Goal: Check status: Check status

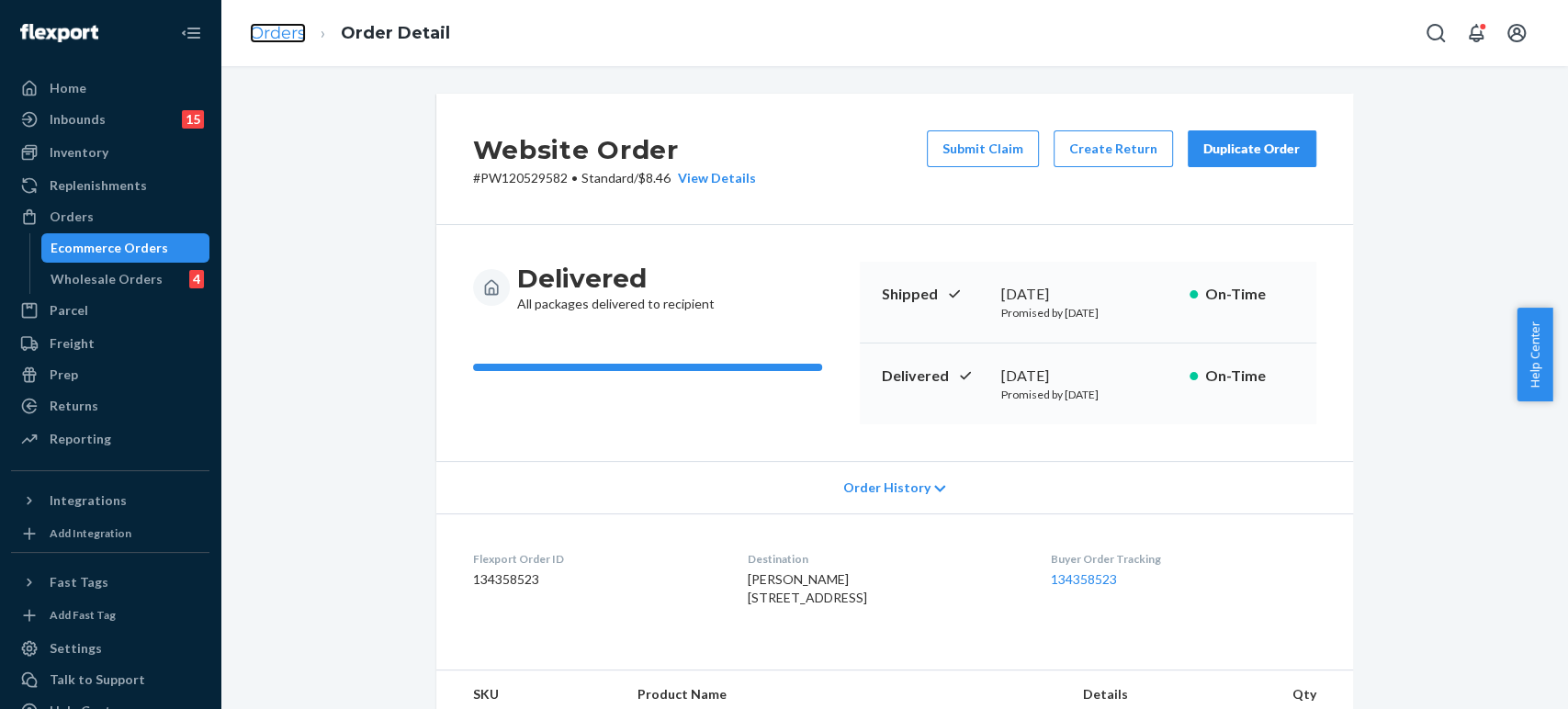
click at [275, 38] on link "Orders" at bounding box center [278, 33] width 56 height 20
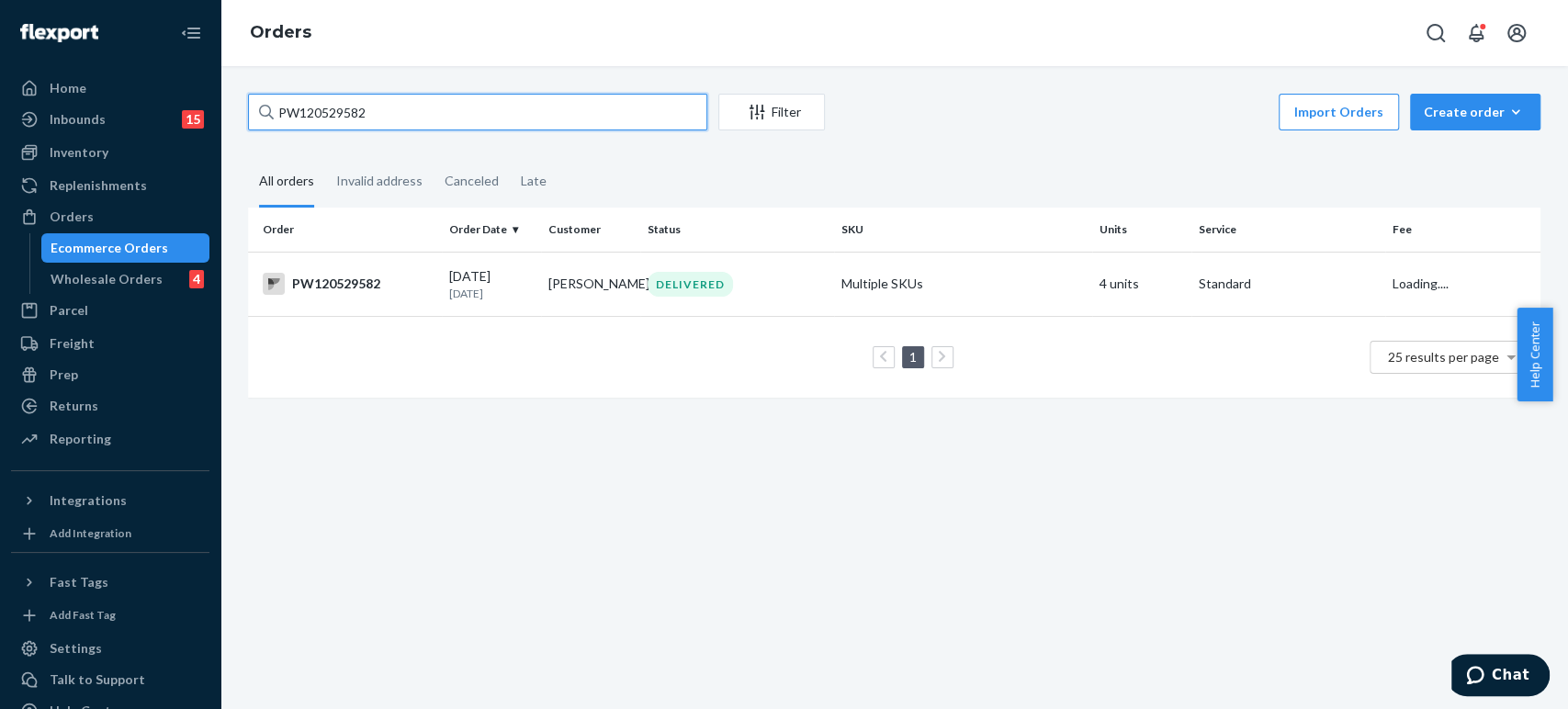
click at [375, 123] on input "PW120529582" at bounding box center [477, 111] width 459 height 37
paste input "[STREET_ADDRESS]"
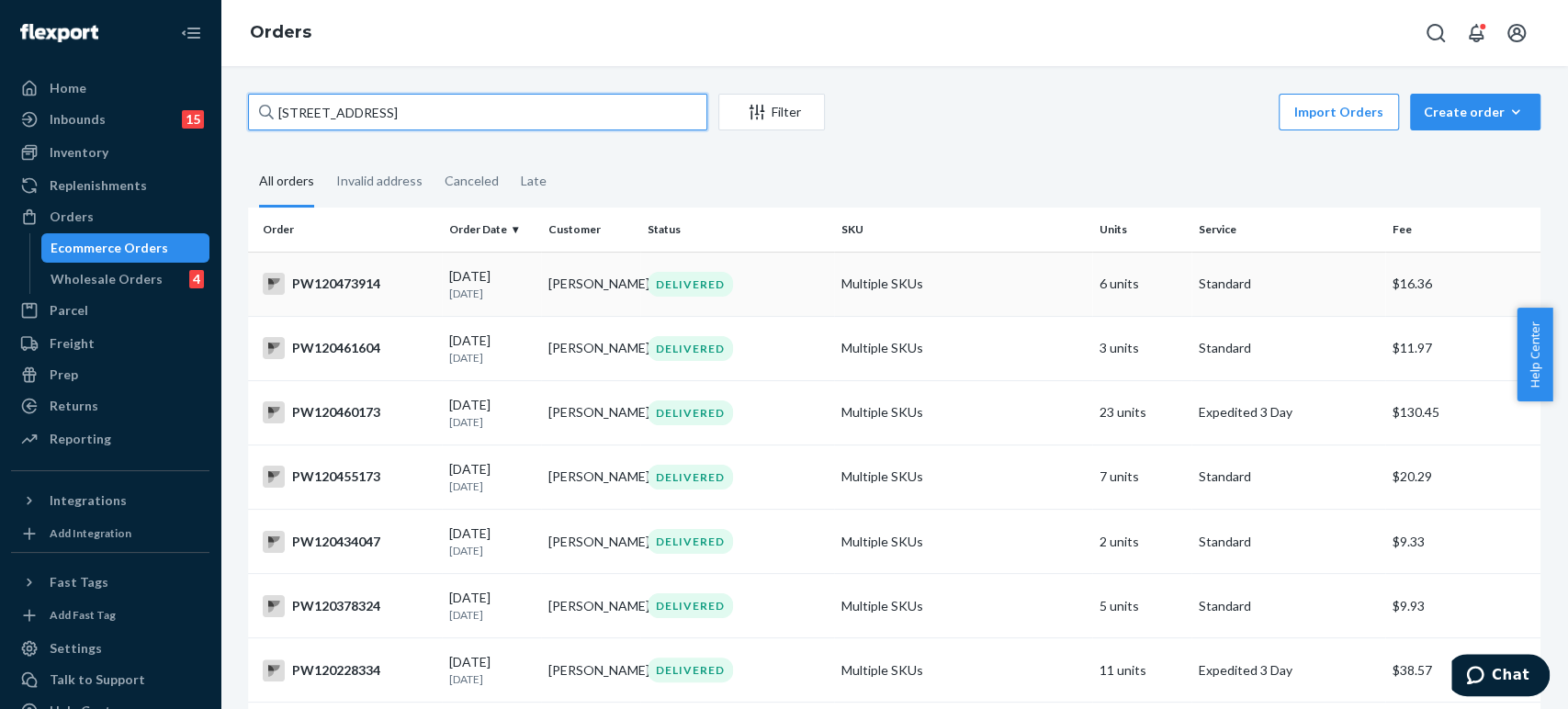
type input "[STREET_ADDRESS]"
click at [591, 283] on td "[PERSON_NAME]" at bounding box center [590, 284] width 99 height 65
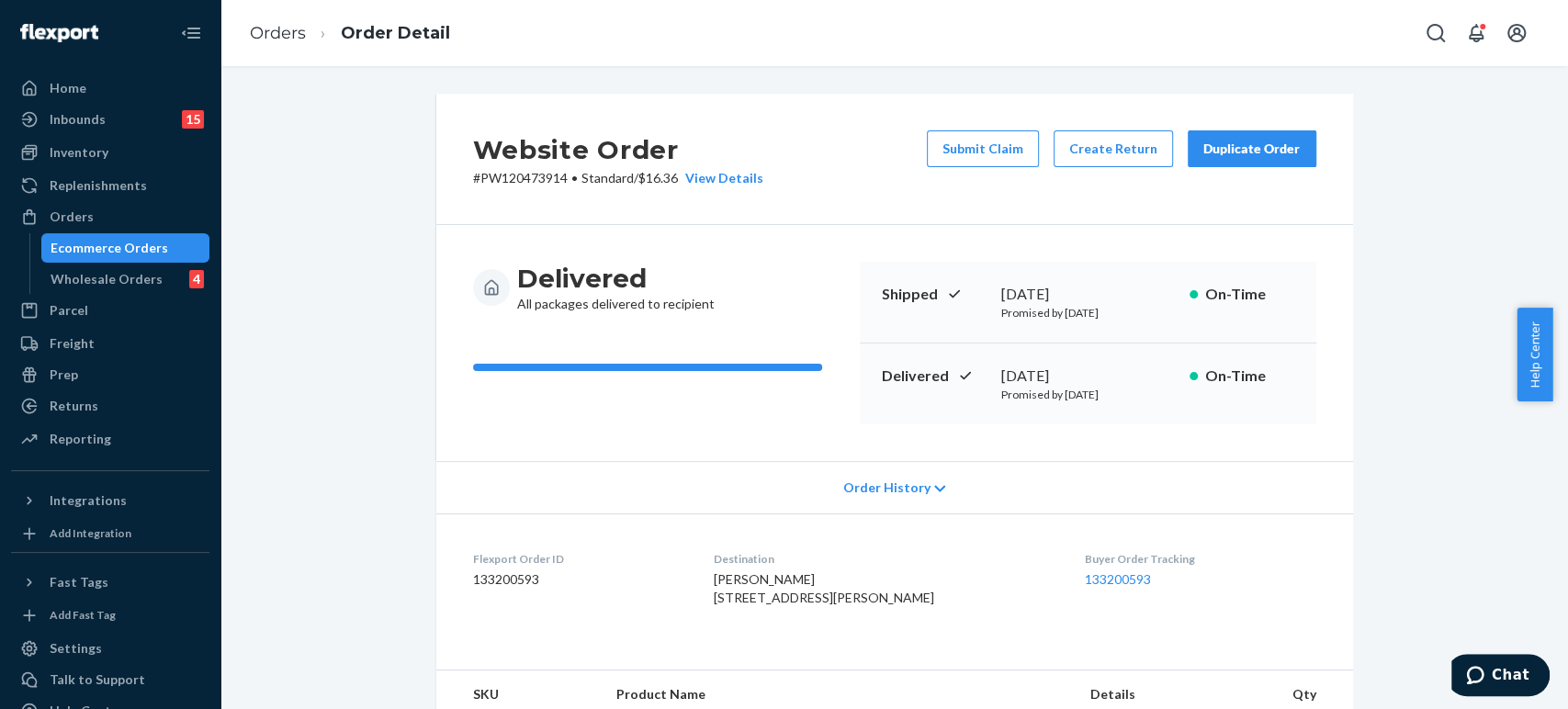
click at [507, 176] on p "# PW120473914 • Standard / $16.36 View Details" at bounding box center [618, 178] width 290 height 19
copy p "PW120473914"
